Goal: Task Accomplishment & Management: Complete application form

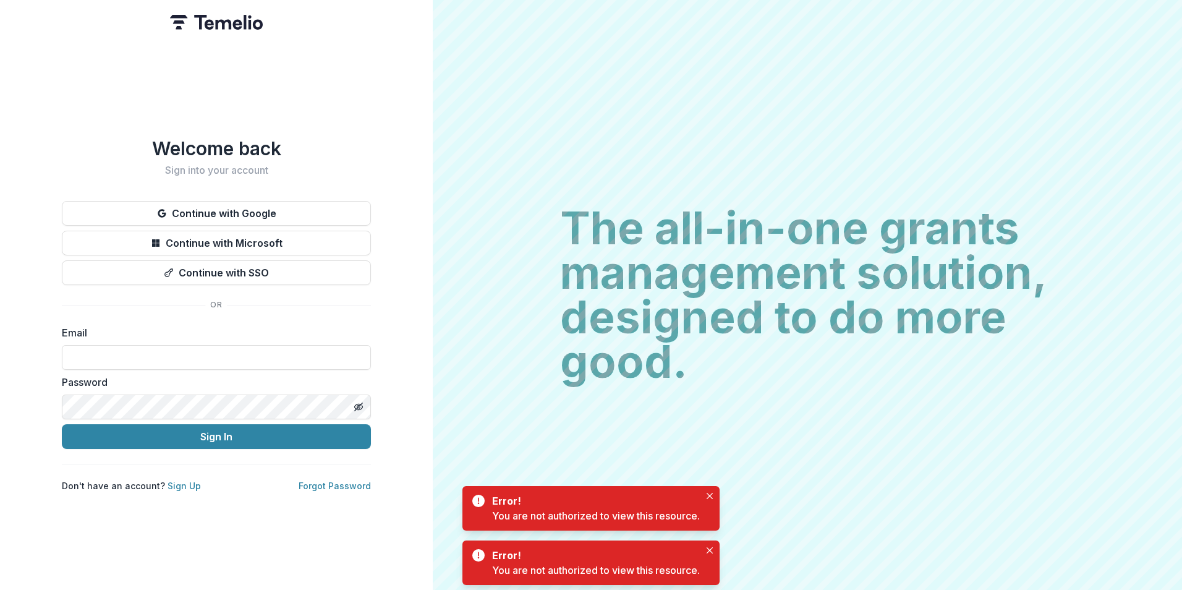
type input "**********"
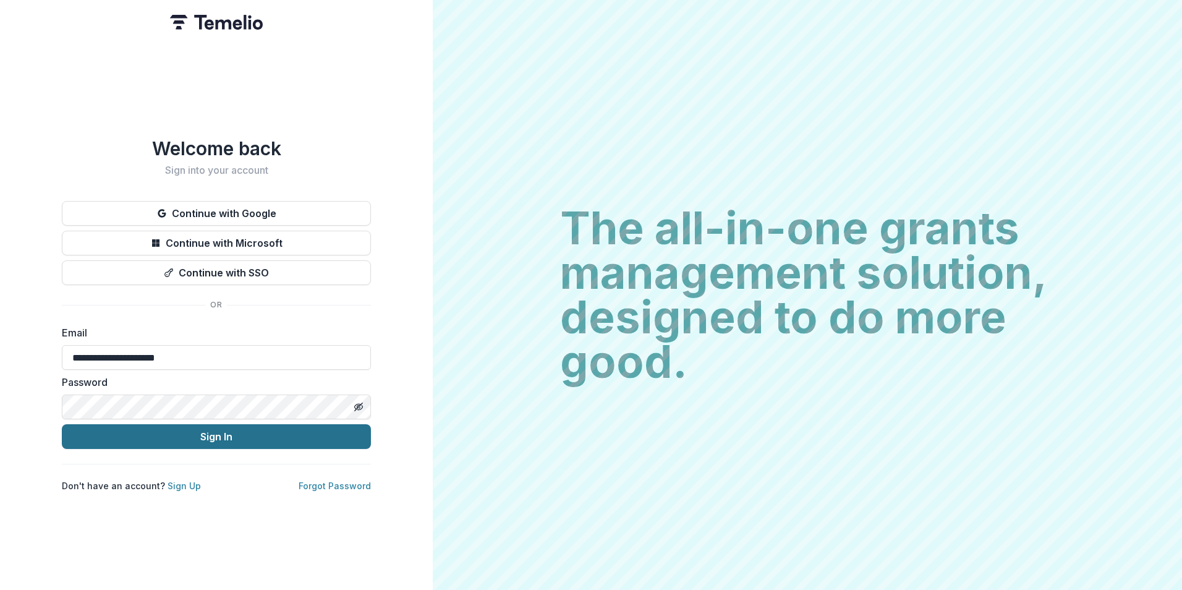
click at [196, 435] on button "Sign In" at bounding box center [216, 436] width 309 height 25
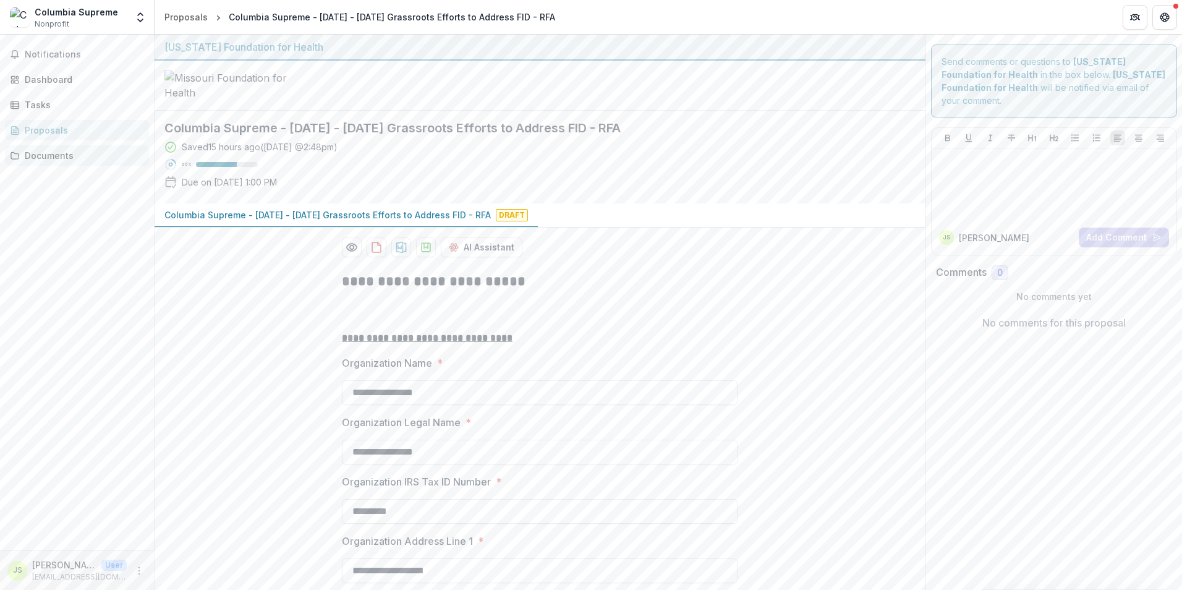
click at [54, 161] on div "Documents" at bounding box center [82, 155] width 114 height 13
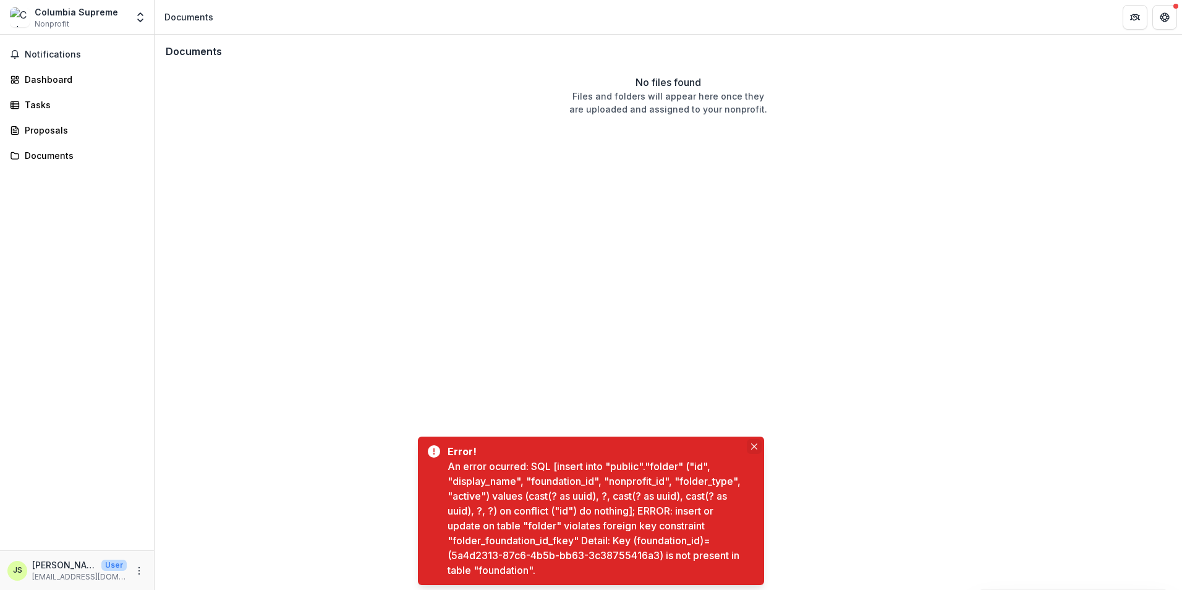
click at [753, 445] on icon "Close" at bounding box center [754, 446] width 6 height 6
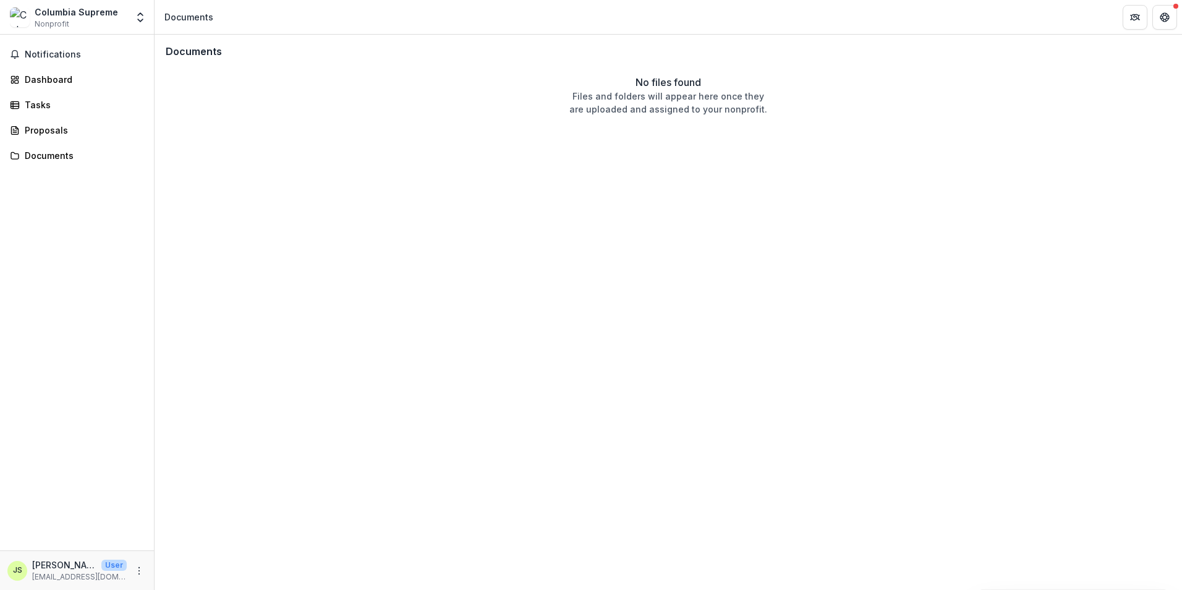
click at [45, 140] on div "Notifications Dashboard Tasks Proposals Documents" at bounding box center [77, 293] width 154 height 516
click at [43, 135] on div "Proposals" at bounding box center [82, 130] width 114 height 13
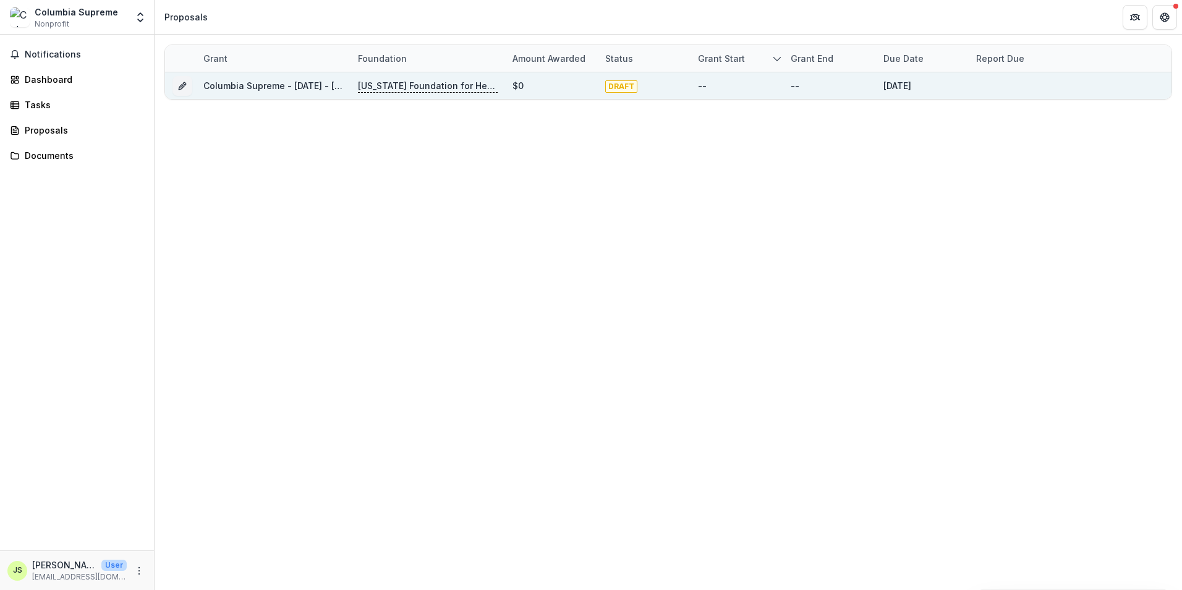
click at [416, 88] on p "Missouri Foundation for Health" at bounding box center [428, 86] width 140 height 14
click at [177, 80] on button "Grant 942241bf-1df6-4491-92fc-52838187869f" at bounding box center [183, 86] width 20 height 20
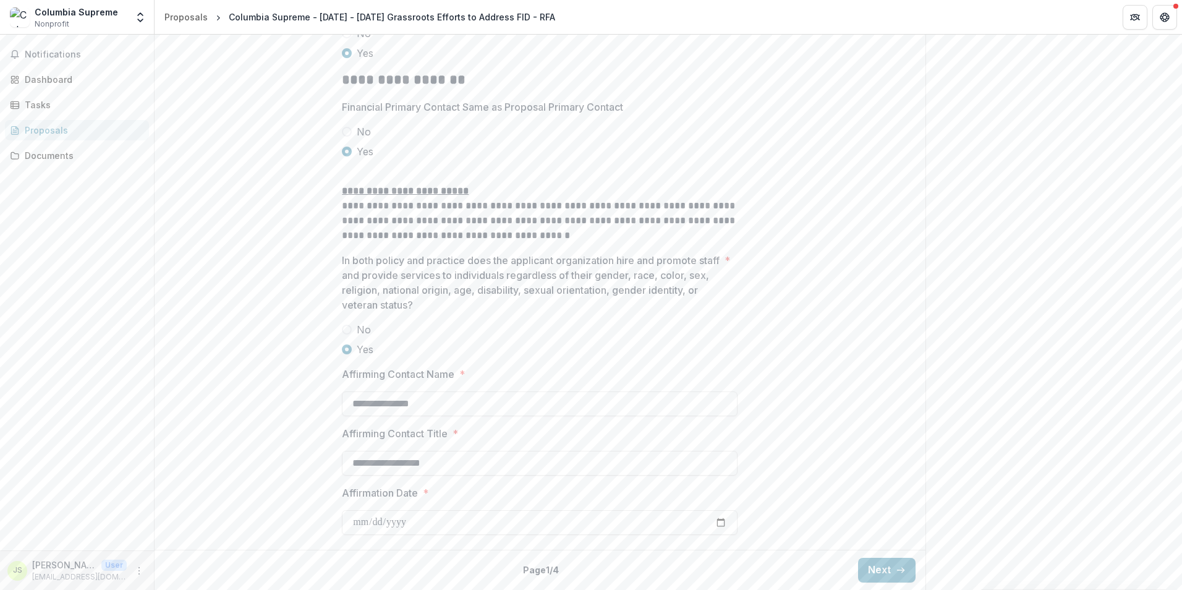
scroll to position [1998, 0]
click at [869, 562] on button "Next" at bounding box center [887, 570] width 58 height 25
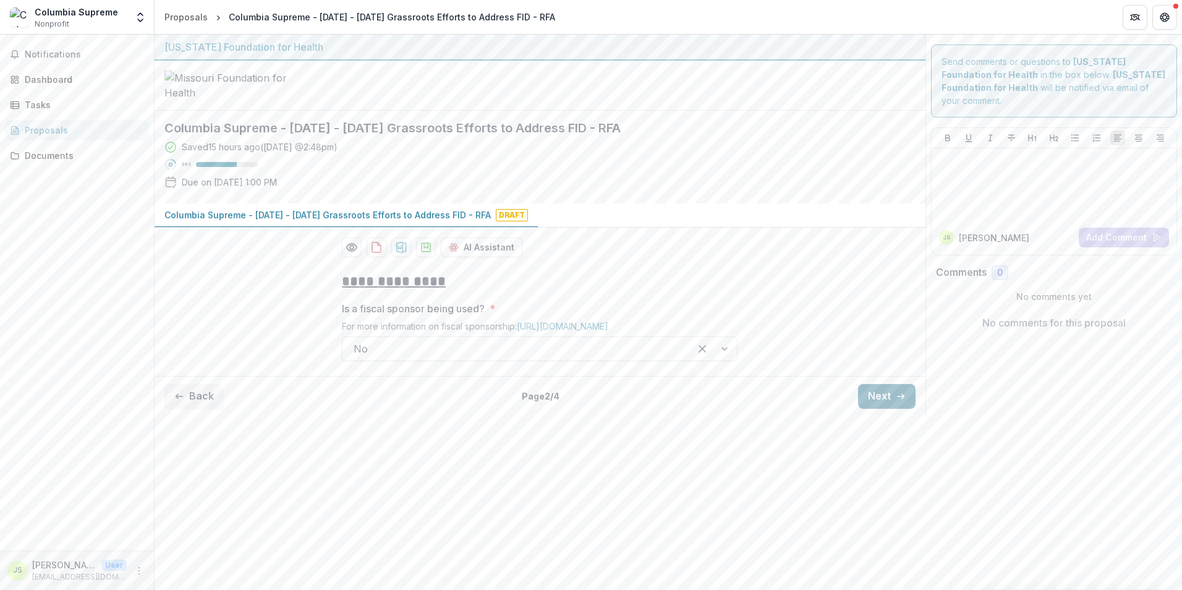
scroll to position [0, 0]
click at [881, 409] on button "Next" at bounding box center [887, 396] width 58 height 25
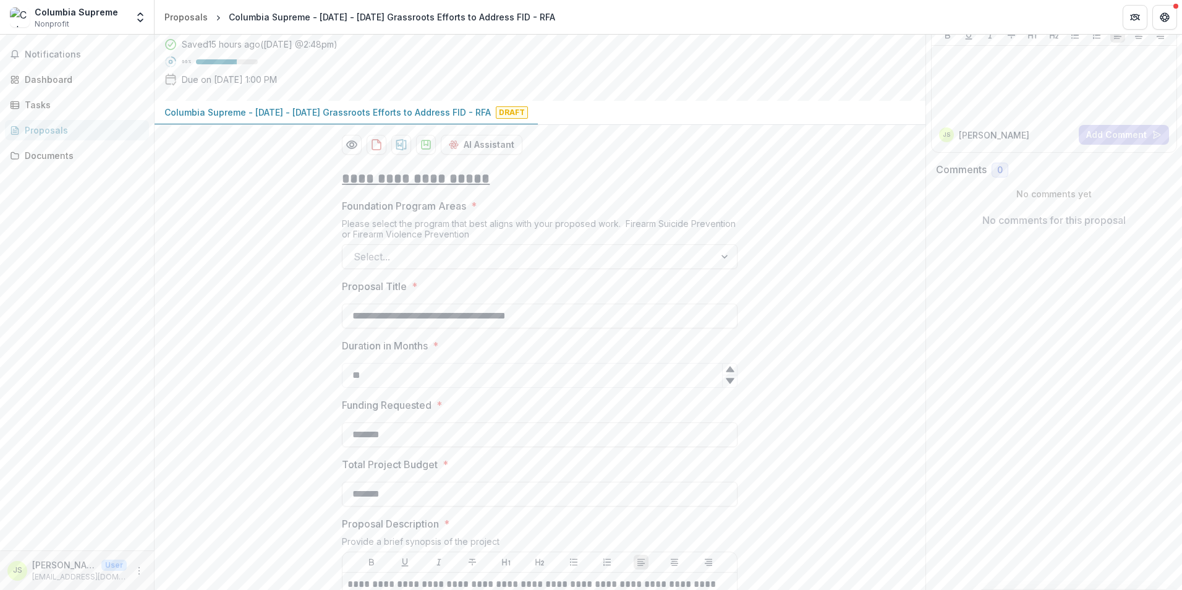
scroll to position [186, 0]
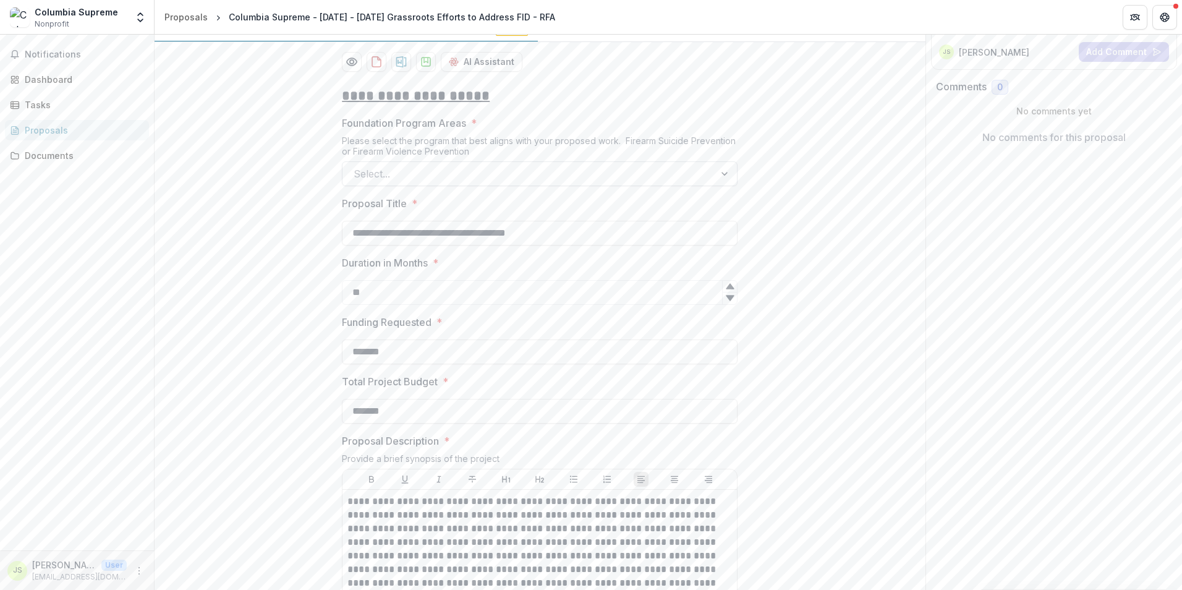
click at [519, 182] on div at bounding box center [529, 173] width 350 height 17
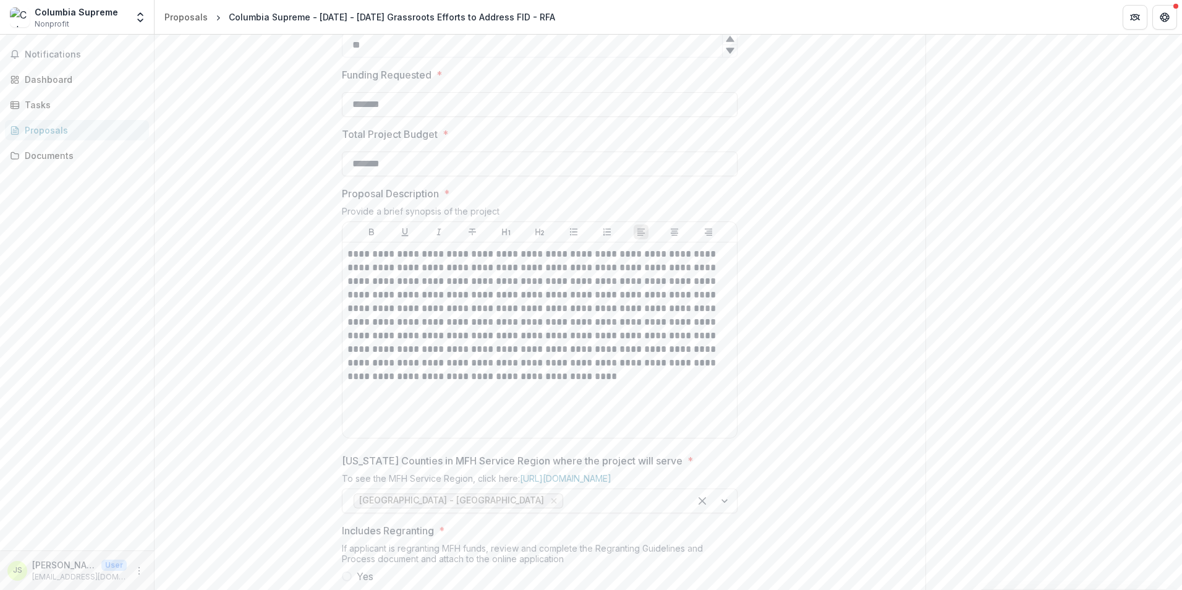
scroll to position [595, 0]
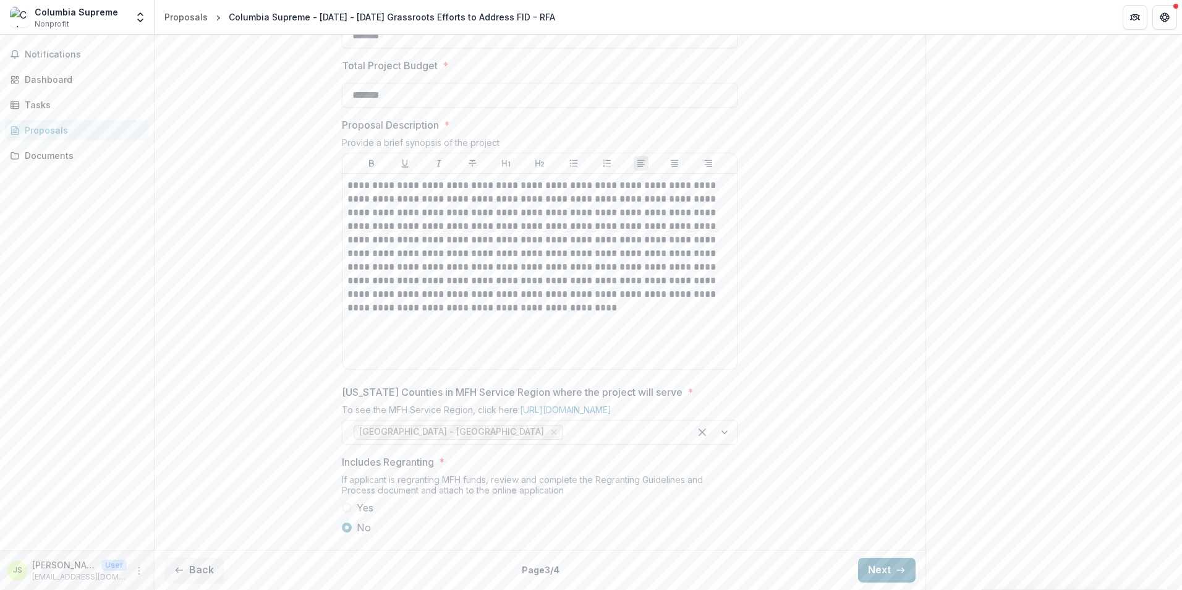
click at [866, 566] on button "Next" at bounding box center [887, 570] width 58 height 25
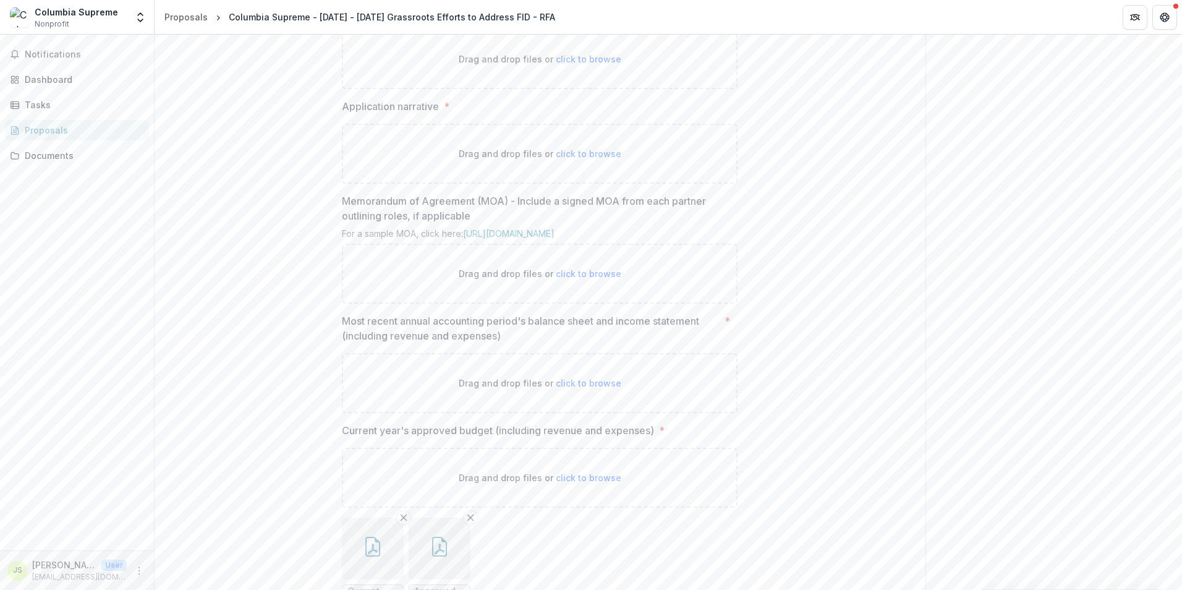
scroll to position [286, 0]
